Goal: Navigation & Orientation: Find specific page/section

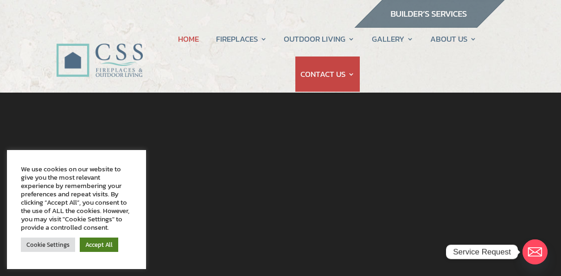
click at [99, 246] on link "Accept All" at bounding box center [99, 245] width 38 height 14
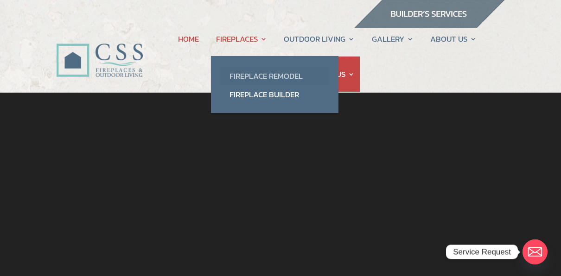
click at [260, 74] on link "Fireplace Remodel" at bounding box center [274, 76] width 109 height 19
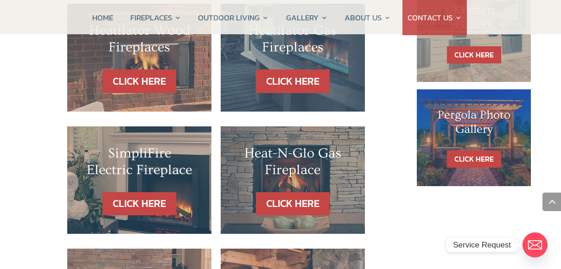
scroll to position [376, 0]
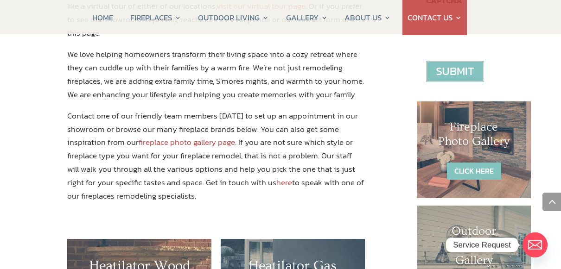
click at [478, 167] on link "CLICK HERE" at bounding box center [474, 171] width 54 height 17
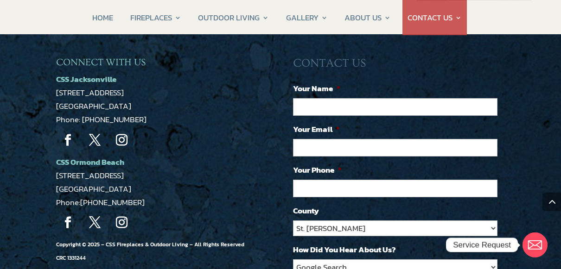
scroll to position [795, 0]
